Goal: Transaction & Acquisition: Obtain resource

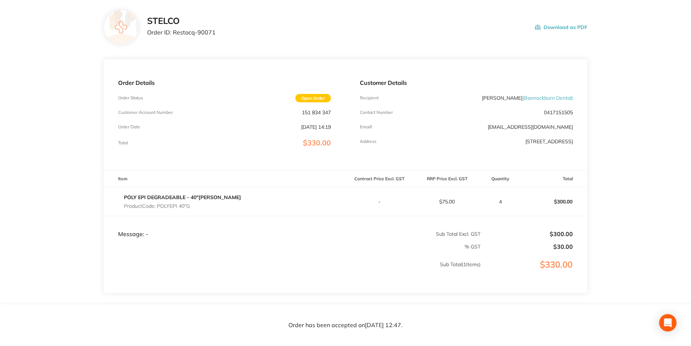
scroll to position [84, 0]
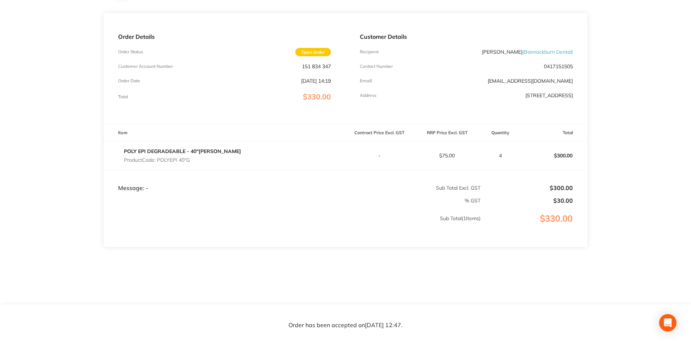
scroll to position [84, 0]
click at [669, 325] on icon "Open Intercom Messenger" at bounding box center [668, 322] width 8 height 9
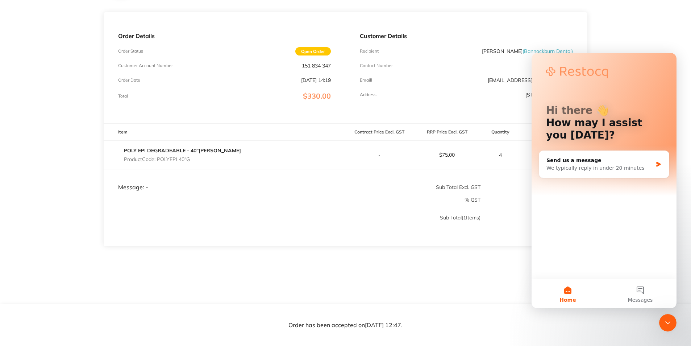
scroll to position [0, 0]
click at [669, 325] on icon "Close Intercom Messenger" at bounding box center [668, 322] width 9 height 9
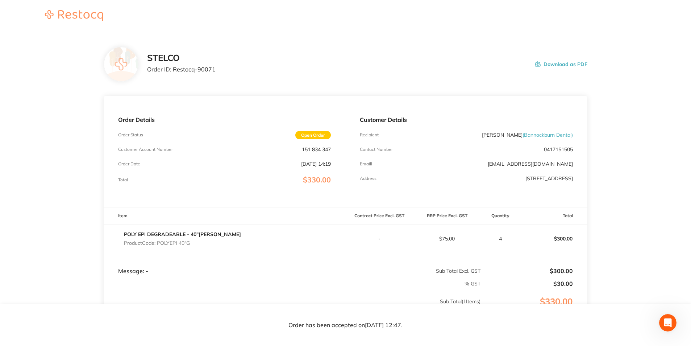
drag, startPoint x: 561, startPoint y: 62, endPoint x: 116, endPoint y: 304, distance: 506.8
click at [561, 62] on button "Download as PDF" at bounding box center [561, 64] width 53 height 22
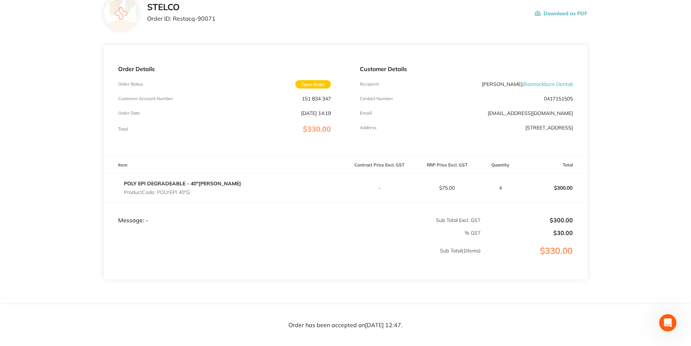
scroll to position [84, 0]
